Goal: Task Accomplishment & Management: Manage account settings

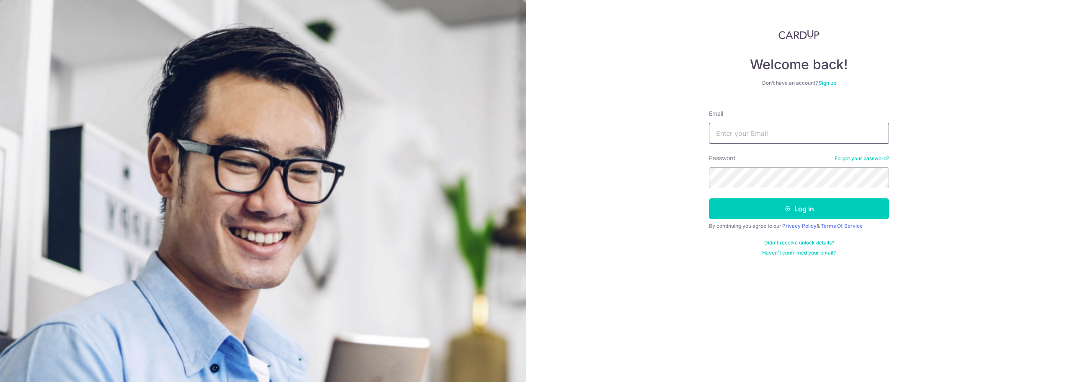
type input "[EMAIL_ADDRESS][DOMAIN_NAME]"
click at [755, 208] on button "Log in" at bounding box center [799, 208] width 180 height 21
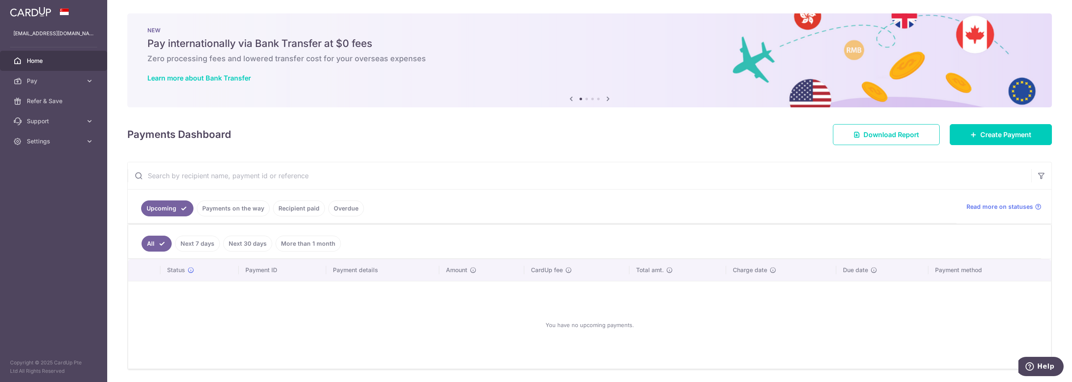
click at [41, 9] on img at bounding box center [30, 12] width 41 height 10
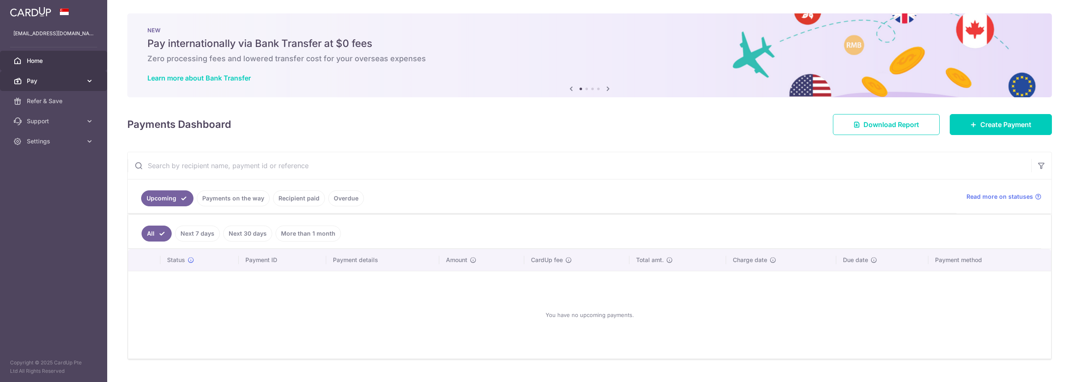
click at [83, 81] on link "Pay" at bounding box center [53, 81] width 107 height 20
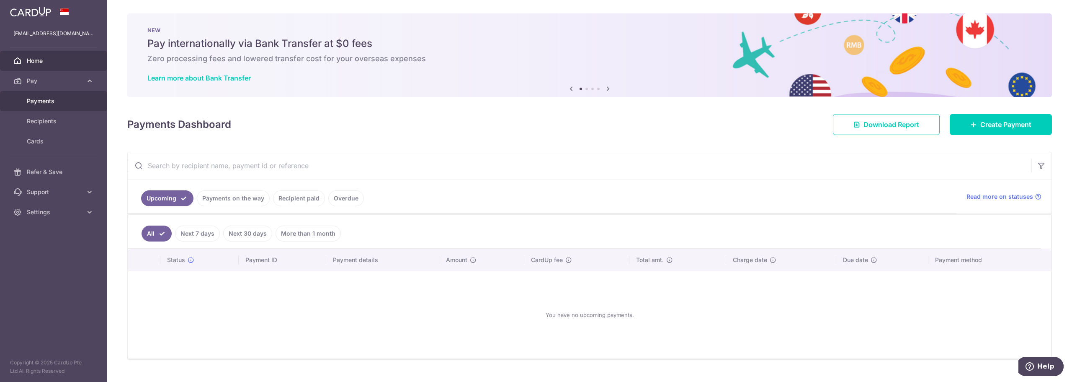
click at [57, 96] on link "Payments" at bounding box center [53, 101] width 107 height 20
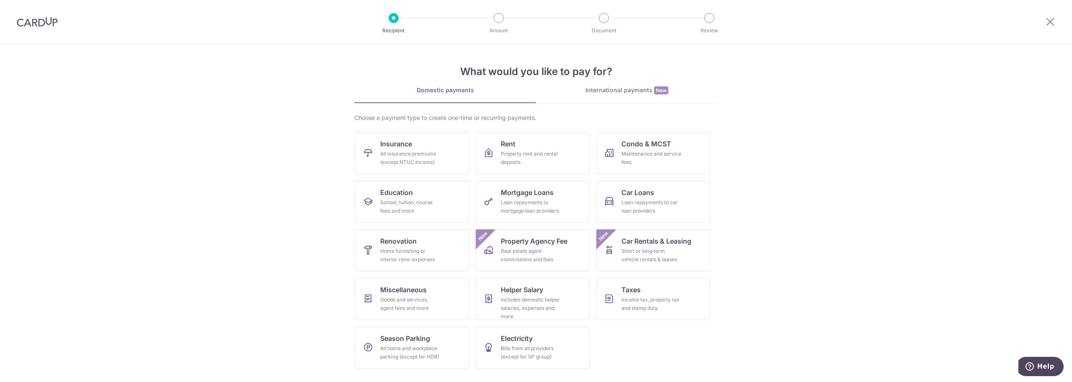
click at [36, 13] on div at bounding box center [37, 22] width 75 height 44
click at [36, 19] on img at bounding box center [37, 22] width 41 height 10
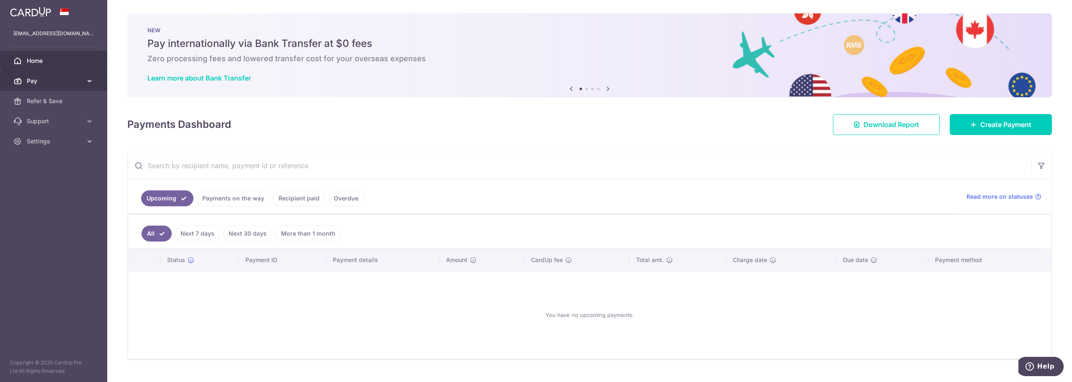
click at [80, 81] on span "Pay" at bounding box center [54, 81] width 55 height 8
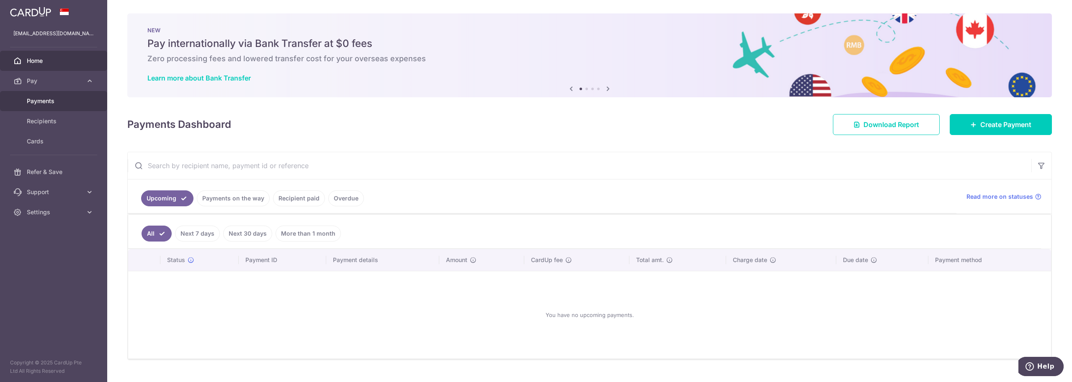
click at [51, 102] on span "Payments" at bounding box center [54, 101] width 55 height 8
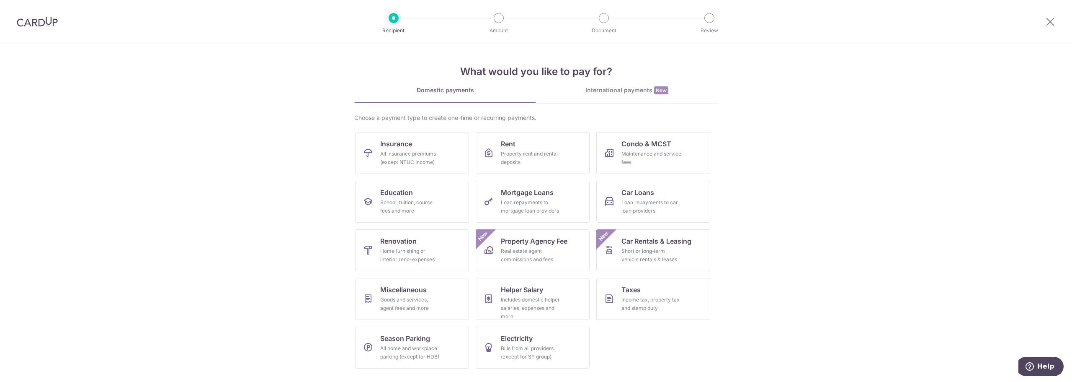
click at [54, 29] on div at bounding box center [37, 22] width 75 height 44
click at [55, 26] on img at bounding box center [37, 22] width 41 height 10
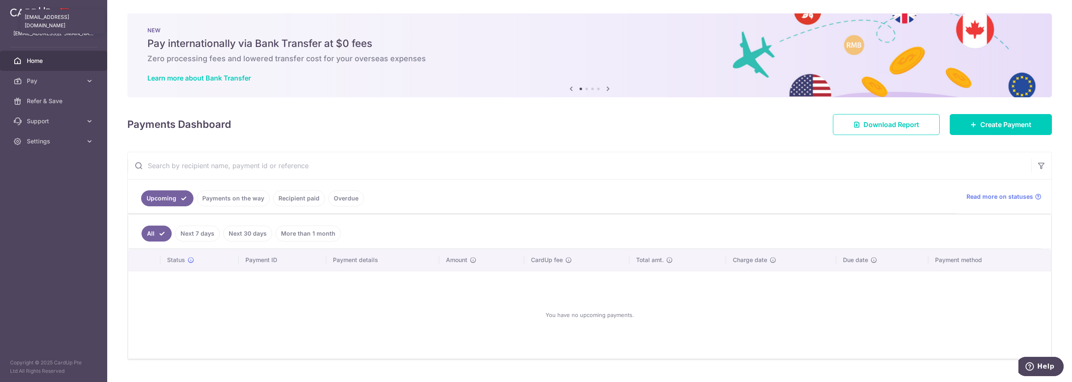
click at [50, 32] on p "[EMAIL_ADDRESS][DOMAIN_NAME]" at bounding box center [53, 33] width 80 height 8
click at [303, 203] on link "Recipient paid" at bounding box center [299, 198] width 52 height 16
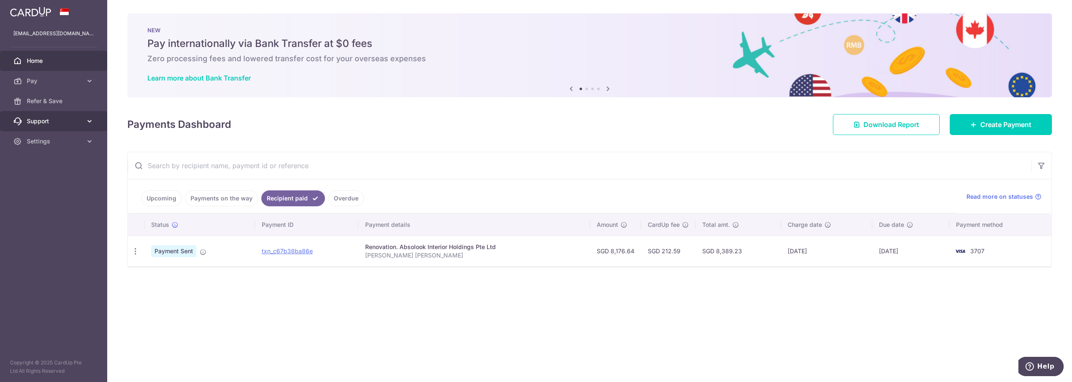
click at [83, 129] on link "Support" at bounding box center [53, 121] width 107 height 20
click at [82, 194] on link "Settings" at bounding box center [53, 192] width 107 height 20
click at [62, 212] on span "Account" at bounding box center [54, 212] width 55 height 8
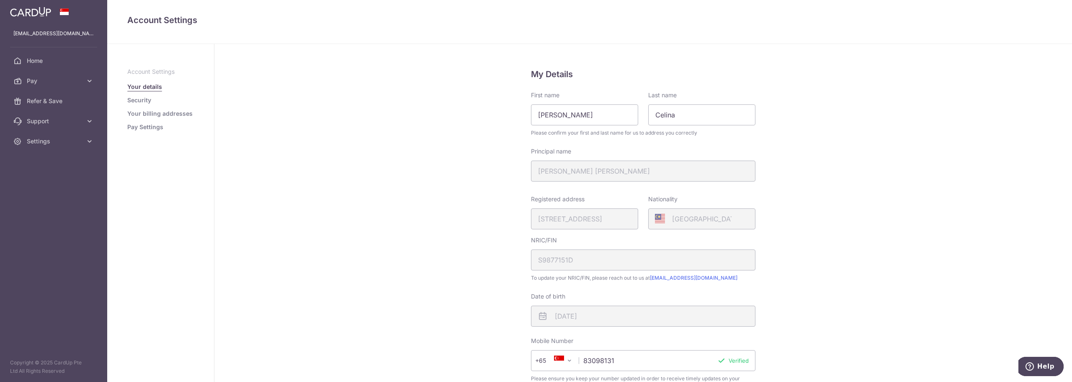
click at [146, 125] on link "Pay Settings" at bounding box center [145, 127] width 36 height 8
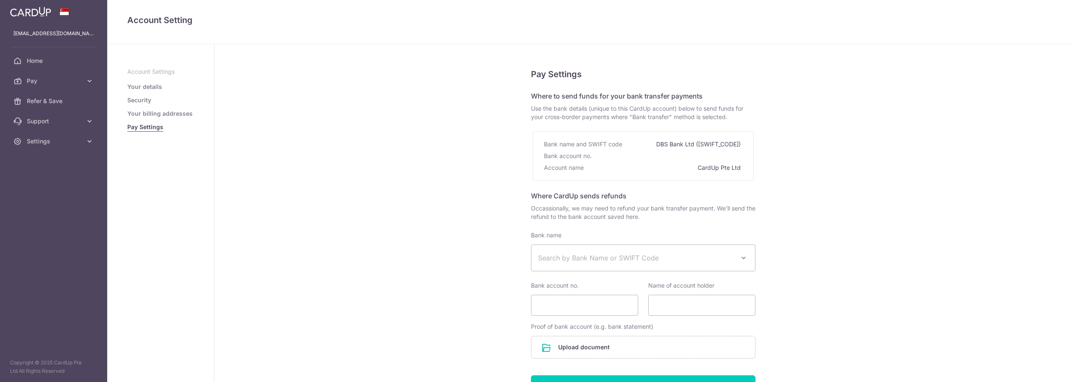
select select
click at [146, 99] on link "Security" at bounding box center [139, 100] width 24 height 8
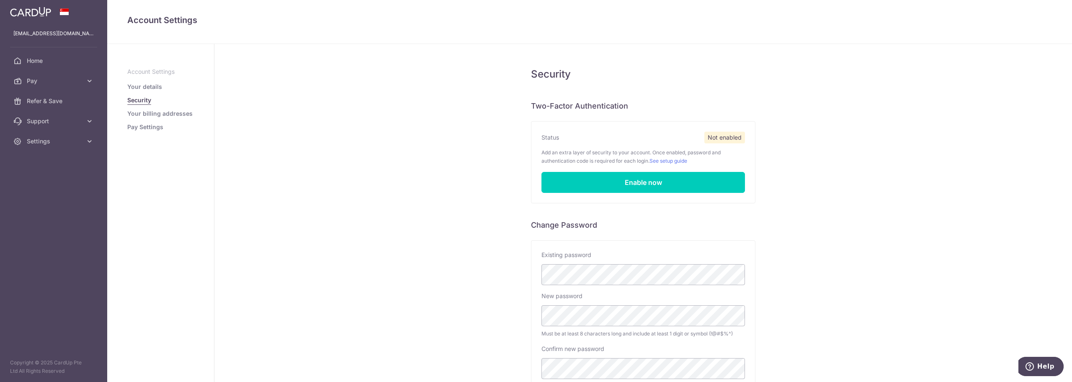
click at [146, 119] on ul "Account Settings Your details Security Your billing addresses Pay Settings" at bounding box center [160, 99] width 67 height 64
click at [152, 116] on link "Your billing addresses" at bounding box center [159, 113] width 65 height 8
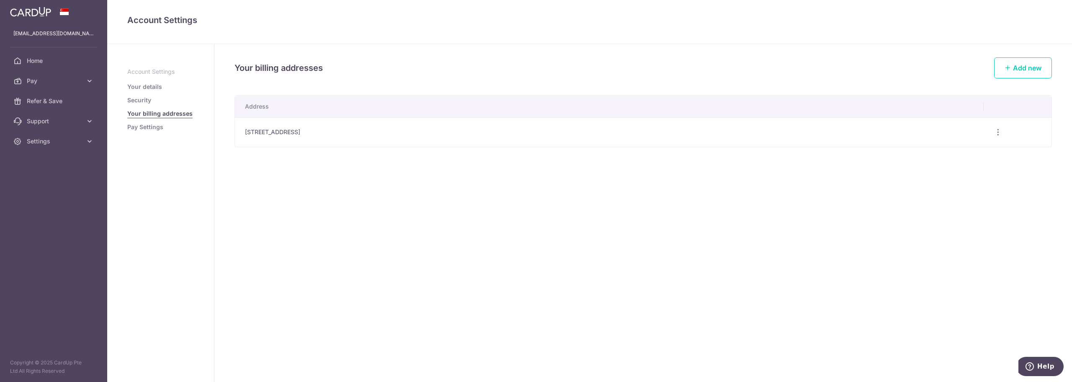
click at [152, 124] on link "Pay Settings" at bounding box center [145, 127] width 36 height 8
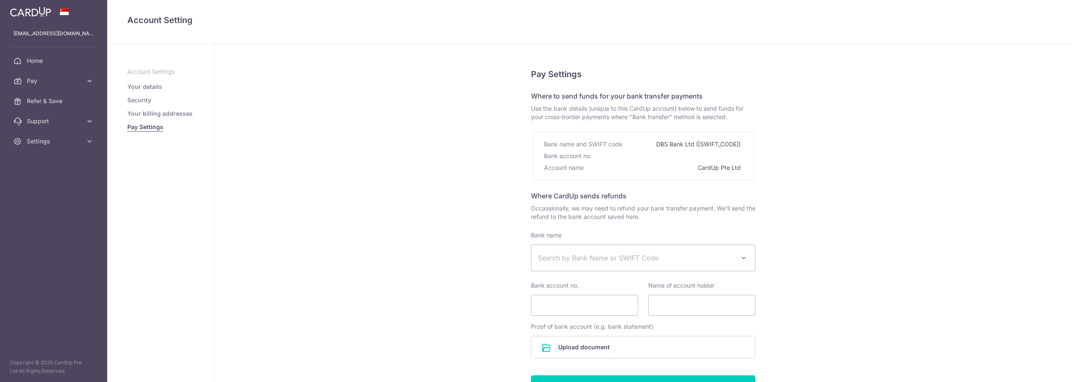
select select
click at [67, 122] on span "Support" at bounding box center [54, 121] width 55 height 8
click at [50, 145] on link "FAQ" at bounding box center [53, 141] width 107 height 20
